Goal: Check status: Check status

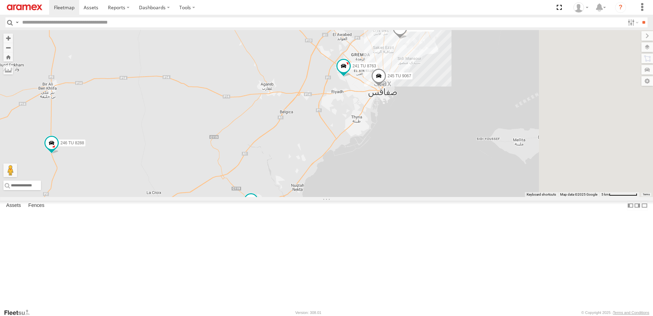
drag, startPoint x: 473, startPoint y: 179, endPoint x: 369, endPoint y: 188, distance: 104.2
click at [369, 191] on div "231 TU 3161 246 TU 8288 241 TU 8763 245 TU 9067 247 TU 9973" at bounding box center [326, 113] width 653 height 167
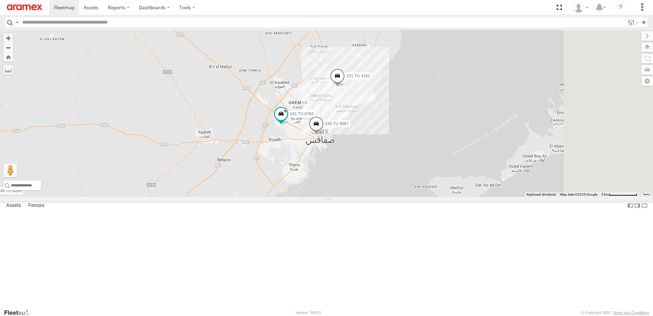
drag, startPoint x: 404, startPoint y: 185, endPoint x: 379, endPoint y: 207, distance: 33.7
click at [379, 197] on div "231 TU 3161 246 TU 8288 241 TU 8763 245 TU 9067 247 TU 9973" at bounding box center [326, 113] width 653 height 167
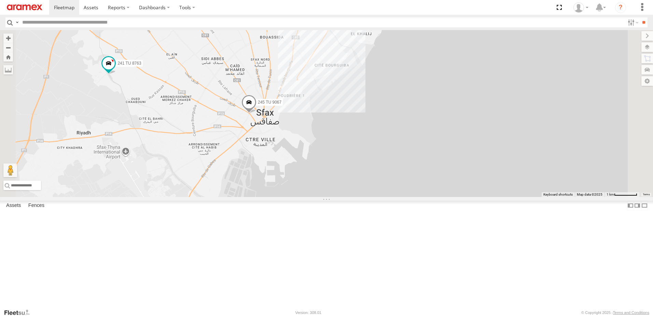
drag, startPoint x: 356, startPoint y: 100, endPoint x: 343, endPoint y: 148, distance: 49.8
click at [343, 148] on div "231 TU 3161 246 TU 8288 241 TU 8763 245 TU 9067 247 TU 9973" at bounding box center [326, 113] width 653 height 167
